Goal: Transaction & Acquisition: Obtain resource

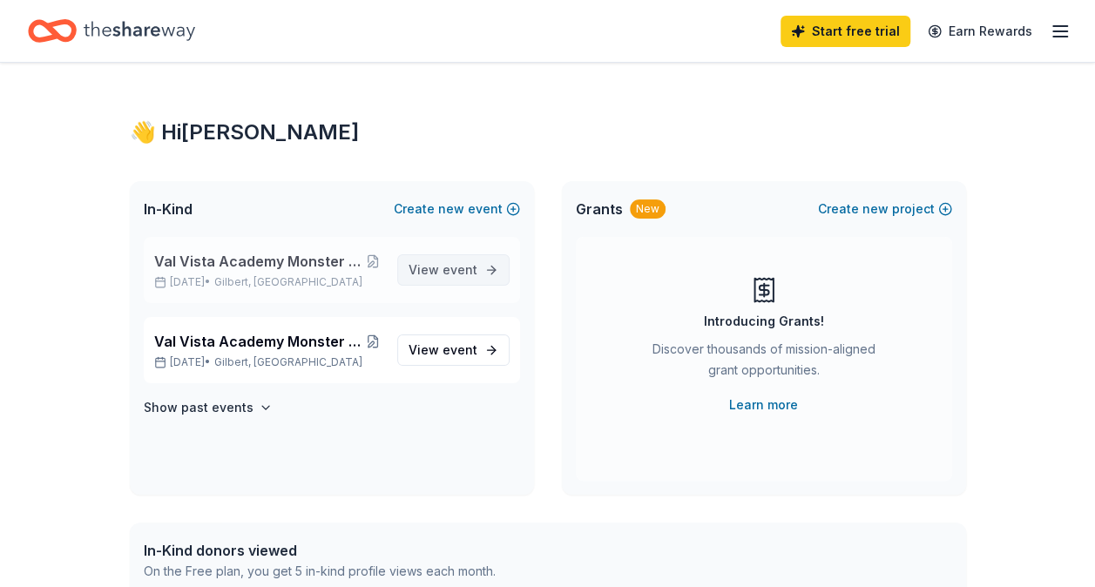
click at [443, 280] on span "View event" at bounding box center [443, 270] width 69 height 21
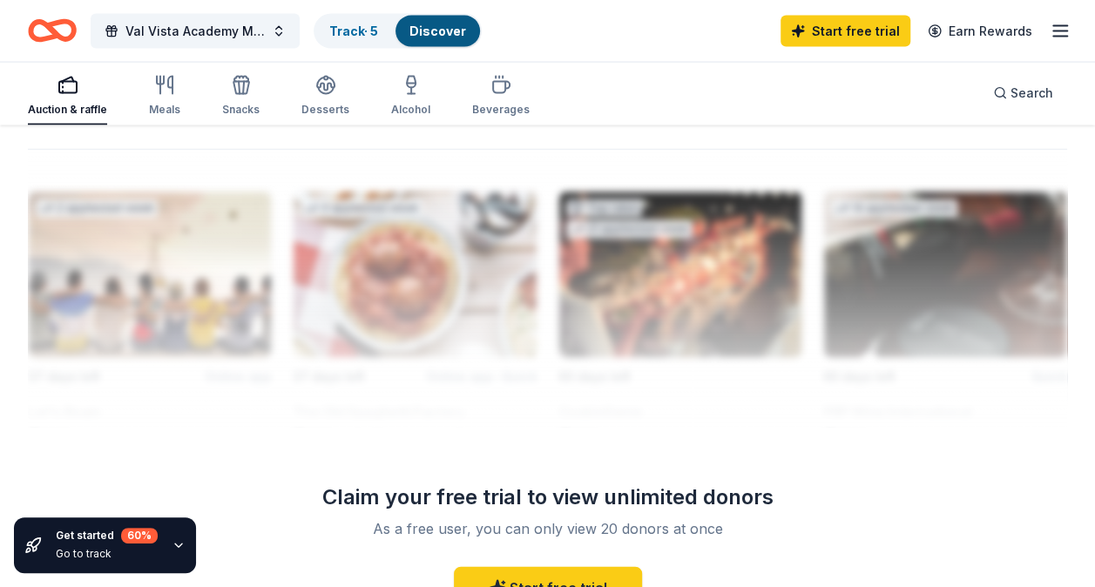
scroll to position [1858, 0]
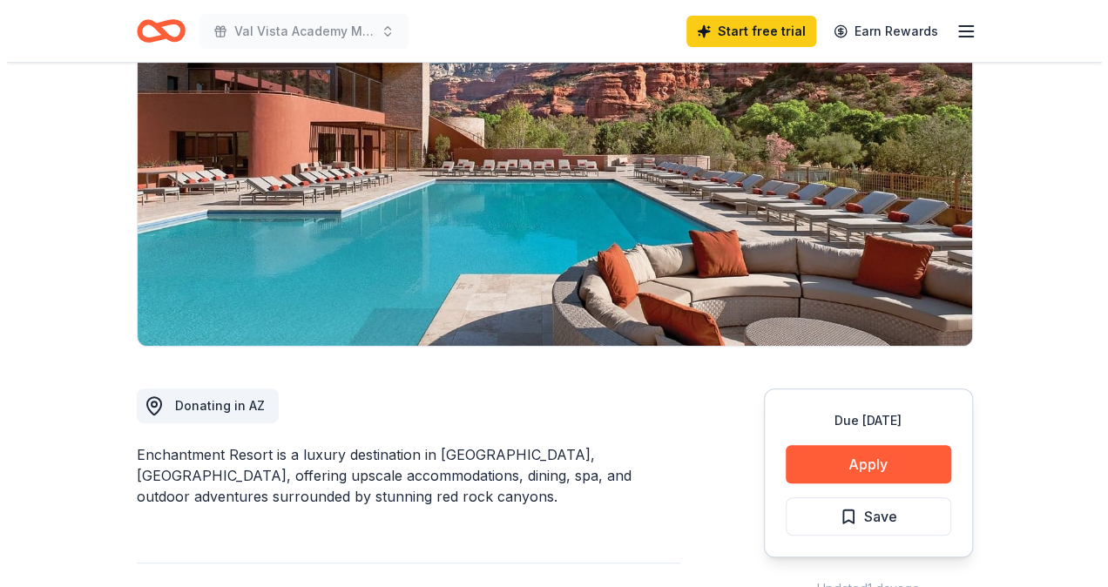
scroll to position [186, 0]
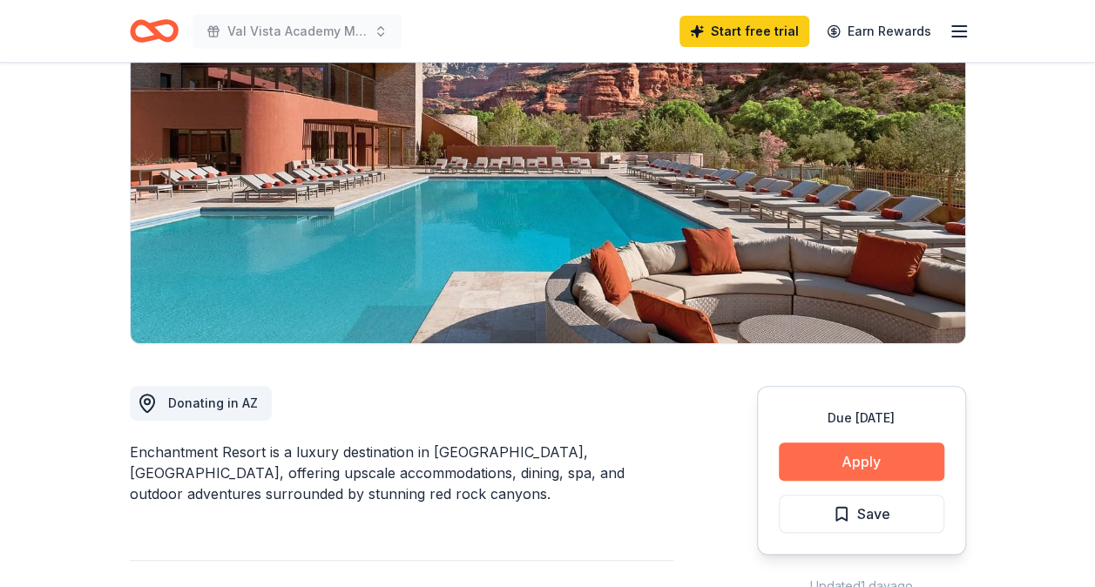
click at [826, 456] on button "Apply" at bounding box center [862, 462] width 166 height 38
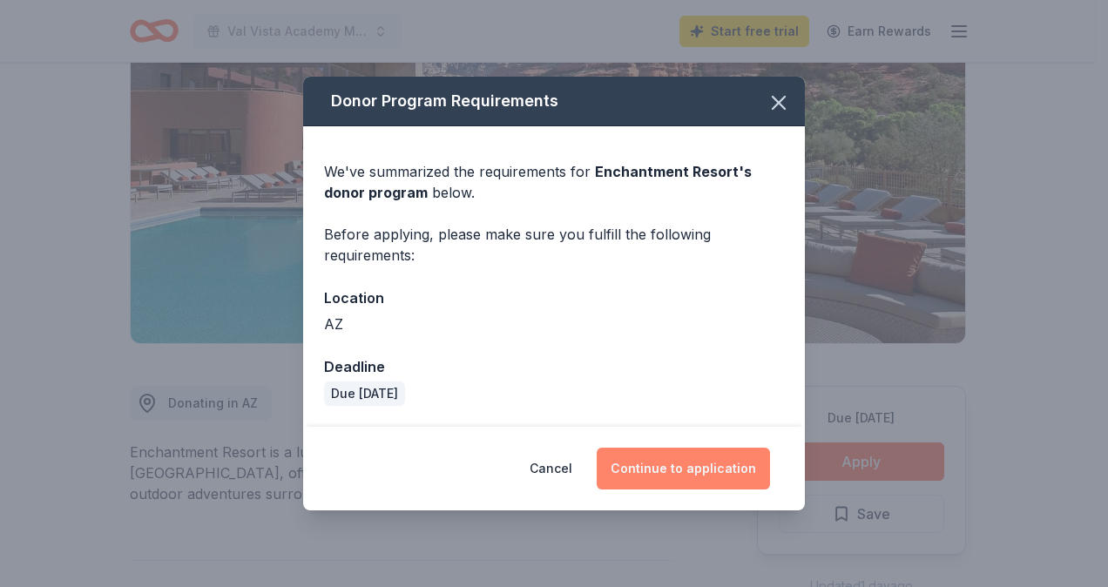
click at [714, 467] on button "Continue to application" at bounding box center [683, 469] width 173 height 42
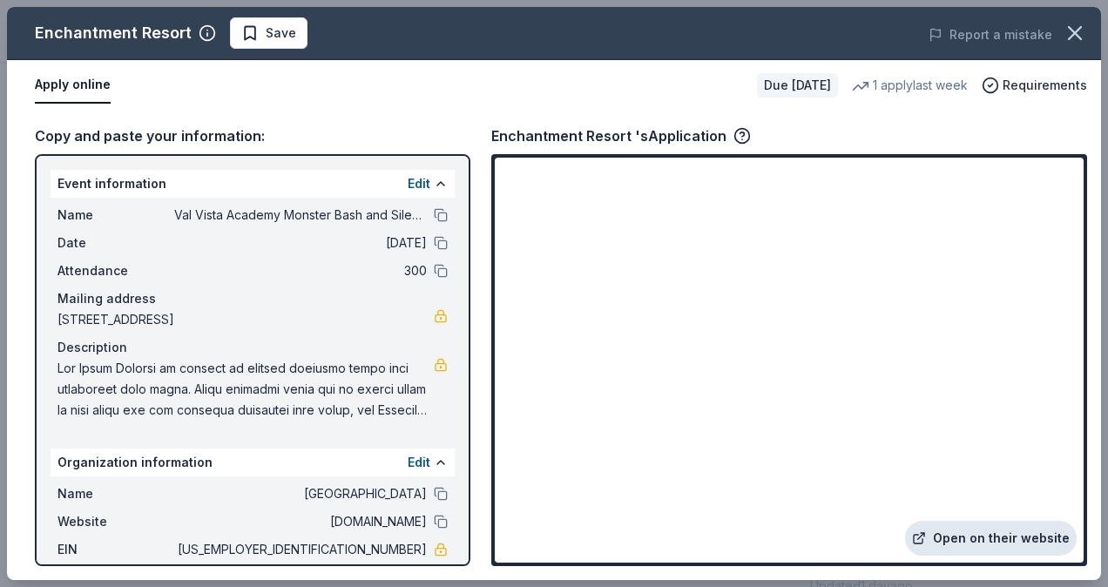
click at [965, 538] on link "Open on their website" at bounding box center [991, 538] width 172 height 35
drag, startPoint x: 211, startPoint y: 369, endPoint x: 281, endPoint y: 352, distance: 72.7
click at [228, 369] on span at bounding box center [246, 389] width 376 height 63
click at [455, 406] on div "Event information Edit Name Val Vista Academy Monster Bash and Silent Auction D…" at bounding box center [253, 360] width 436 height 412
click at [294, 407] on span at bounding box center [246, 389] width 376 height 63
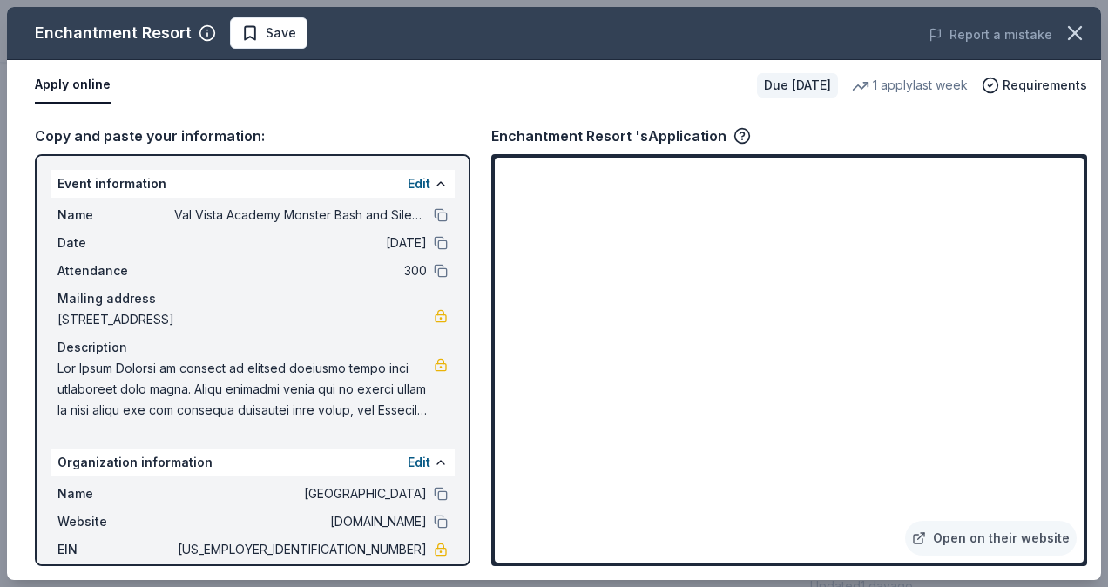
click at [392, 413] on span at bounding box center [246, 389] width 376 height 63
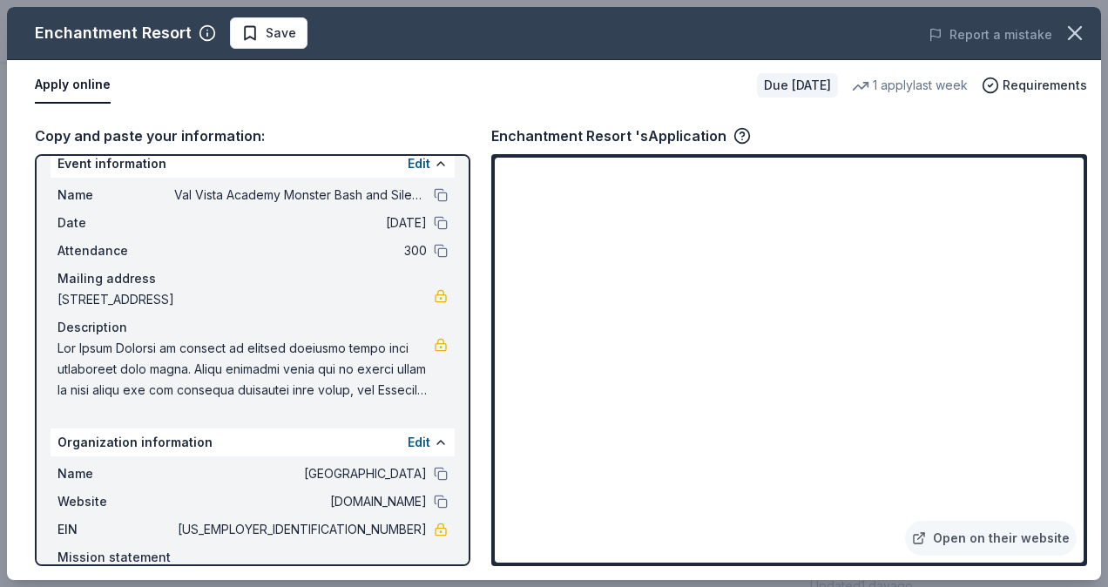
scroll to position [0, 0]
